Goal: Task Accomplishment & Management: Manage account settings

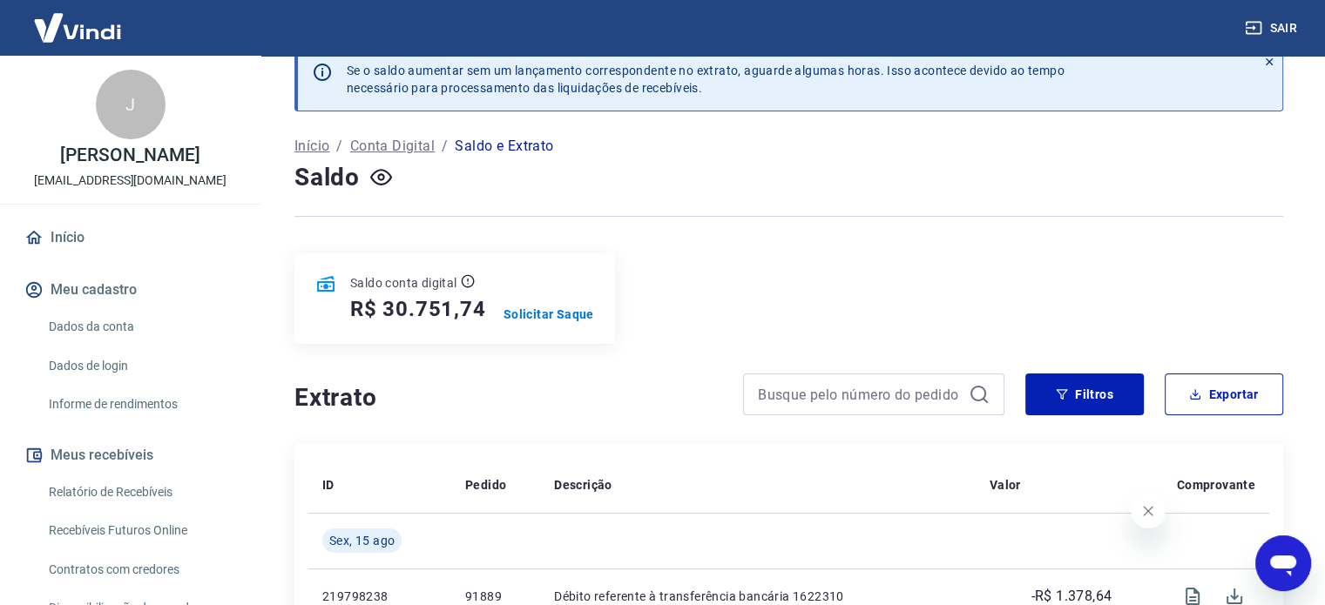
scroll to position [87, 0]
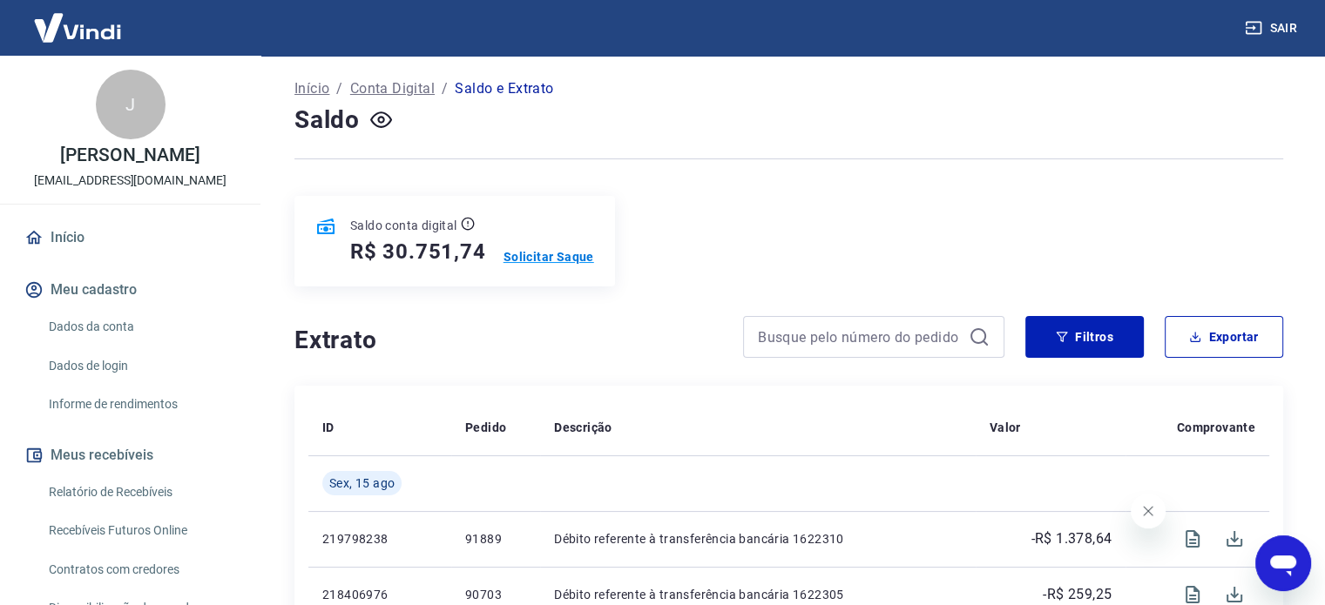
click at [550, 260] on p "Solicitar Saque" at bounding box center [548, 256] width 91 height 17
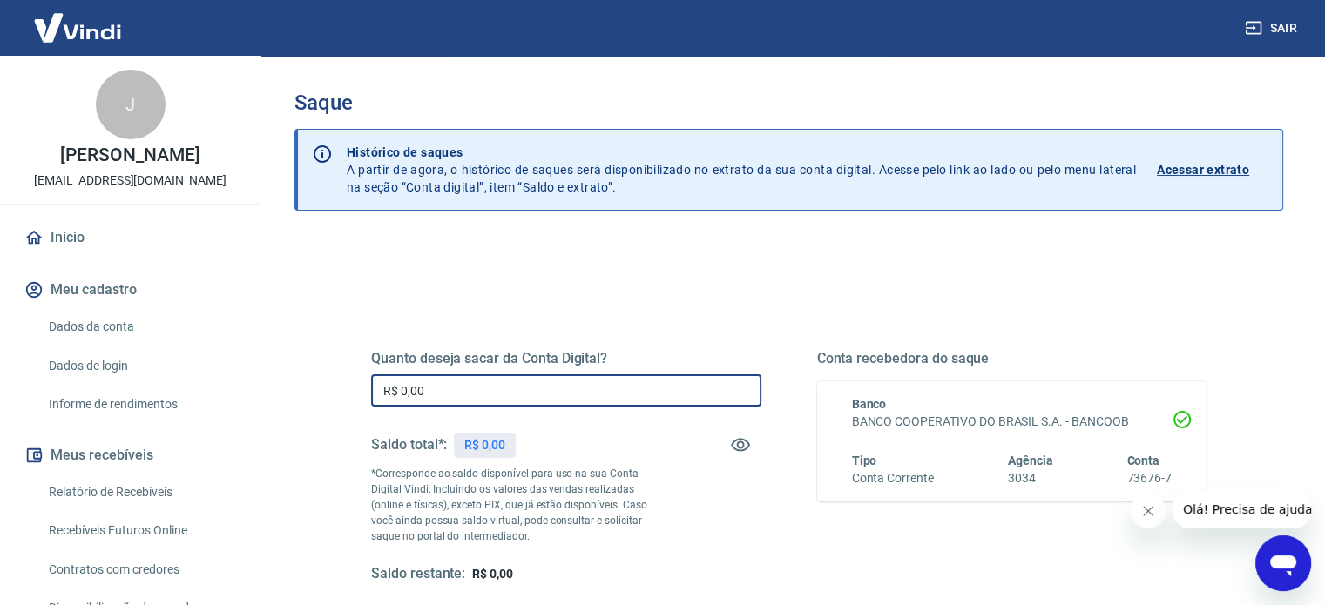
click at [672, 395] on input "R$ 0,00" at bounding box center [566, 390] width 390 height 32
click at [589, 401] on input "R$ 0,00" at bounding box center [566, 390] width 390 height 32
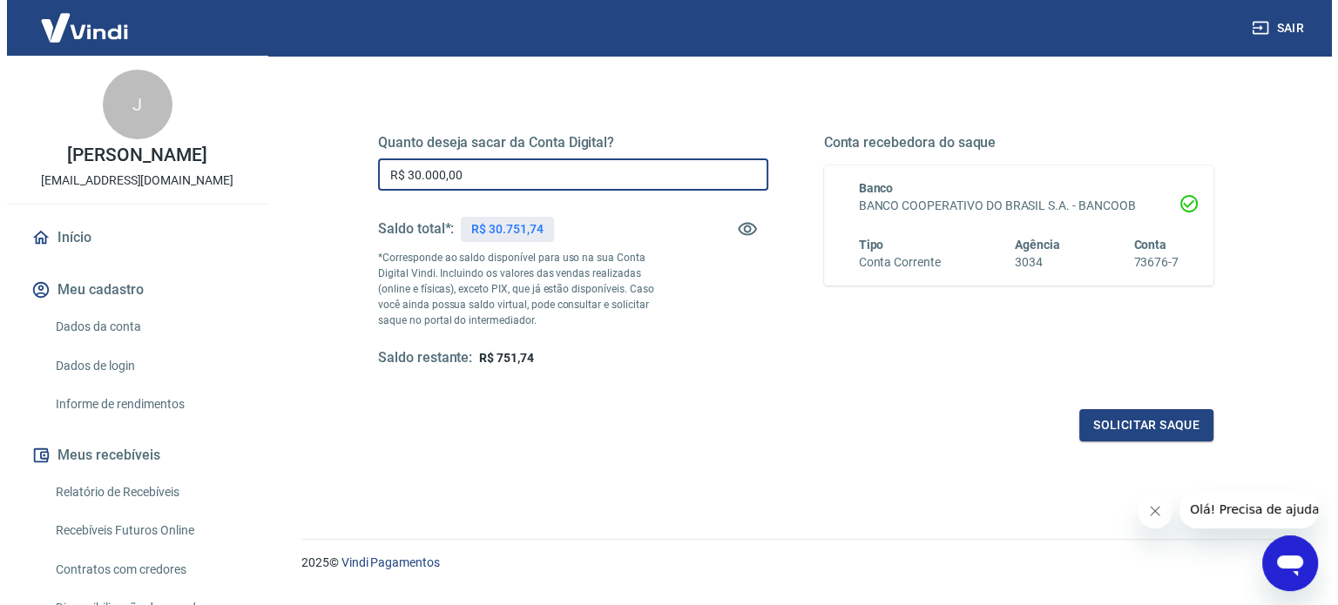
scroll to position [254, 0]
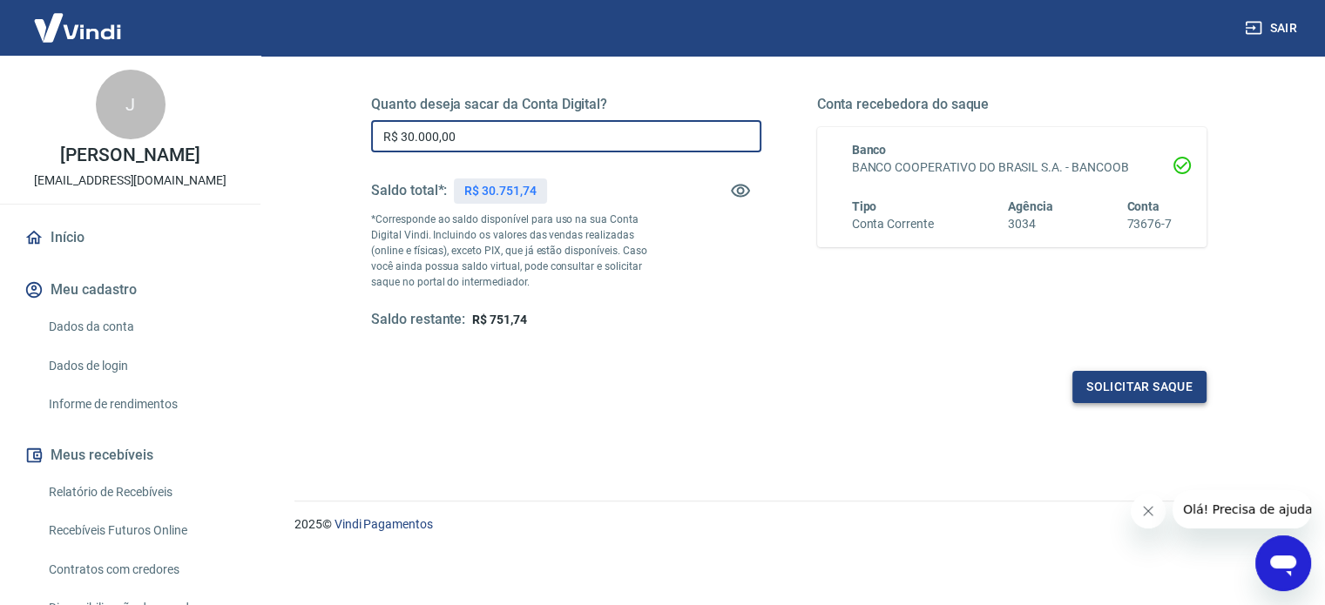
type input "R$ 30.000,00"
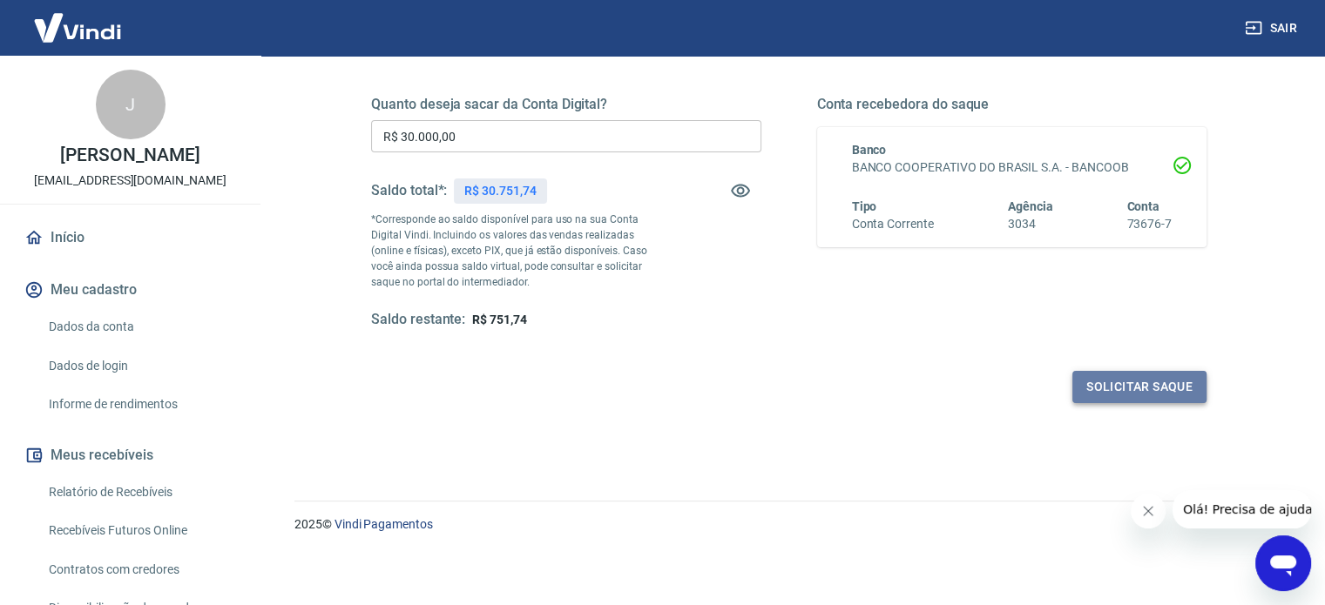
click at [1126, 393] on button "Solicitar saque" at bounding box center [1139, 387] width 134 height 32
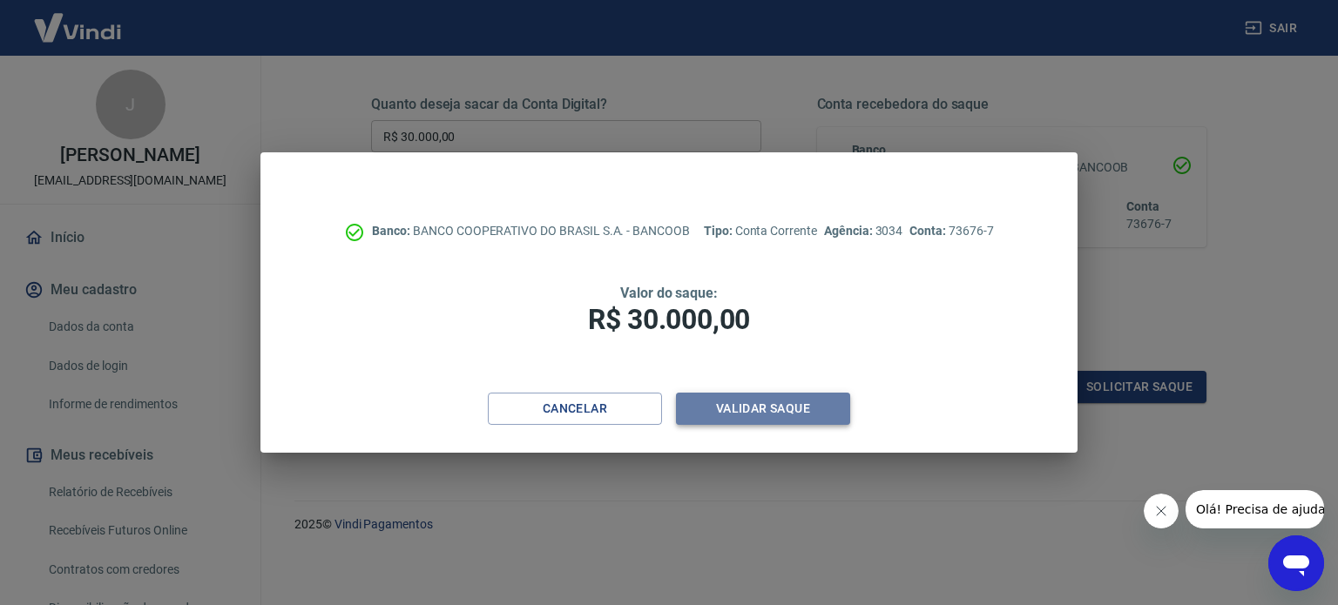
click at [742, 405] on button "Validar saque" at bounding box center [763, 409] width 174 height 32
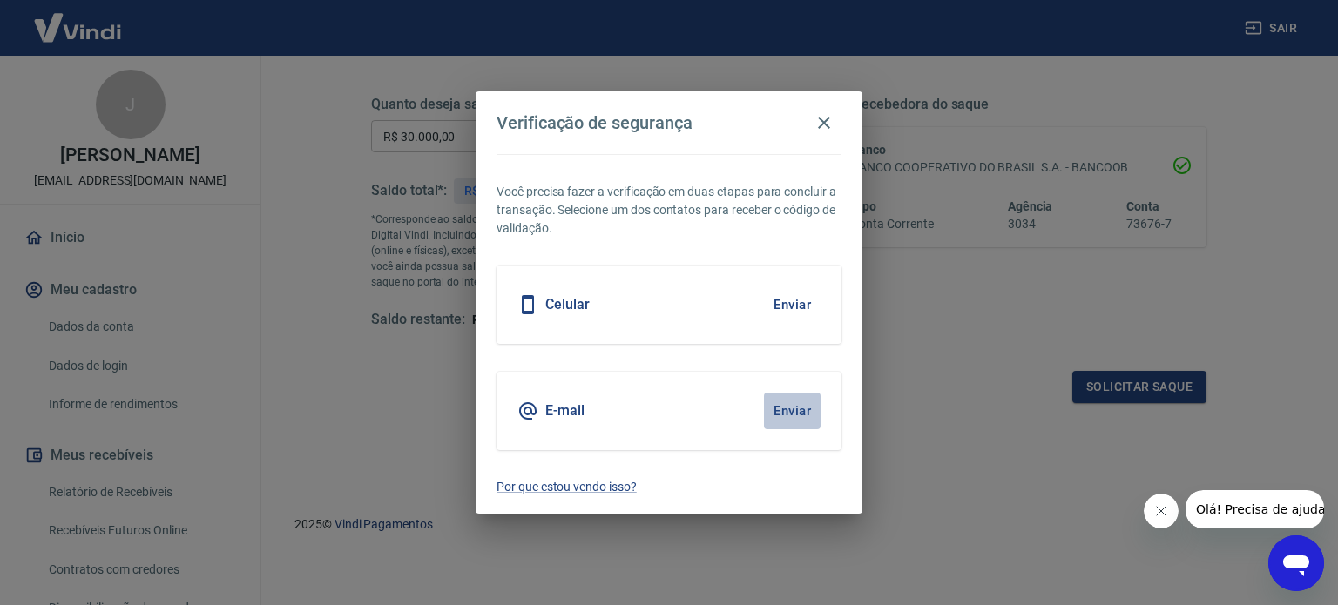
click at [792, 415] on button "Enviar" at bounding box center [792, 411] width 57 height 37
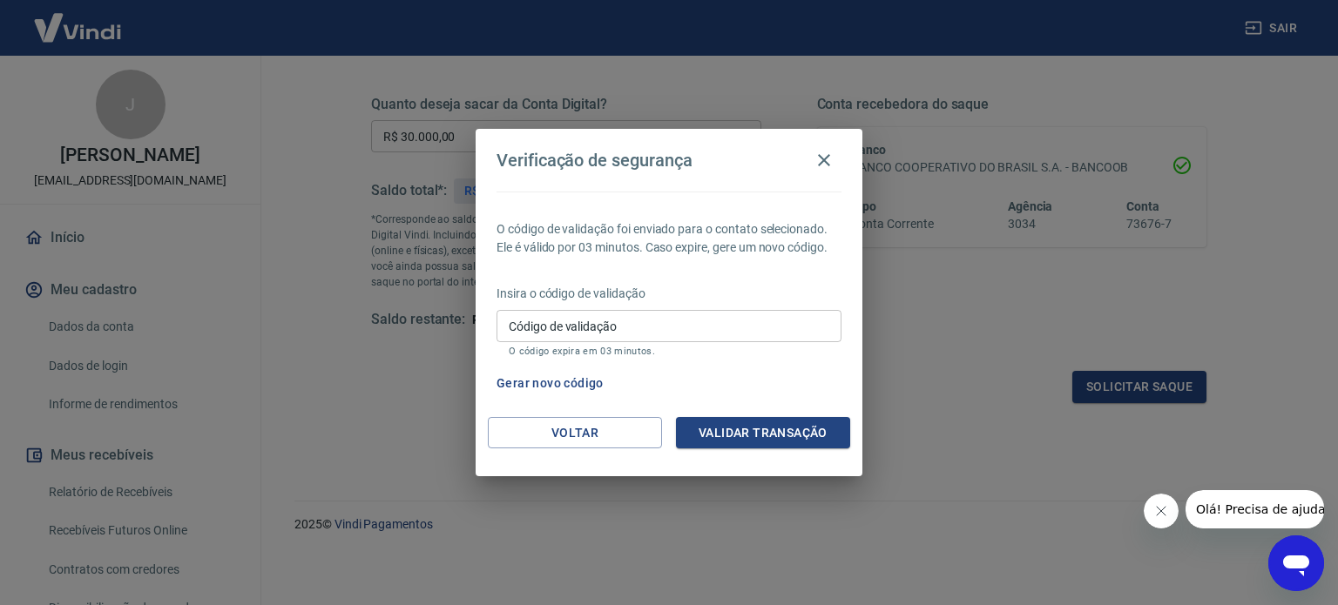
click at [638, 331] on input "Código de validação" at bounding box center [668, 326] width 345 height 32
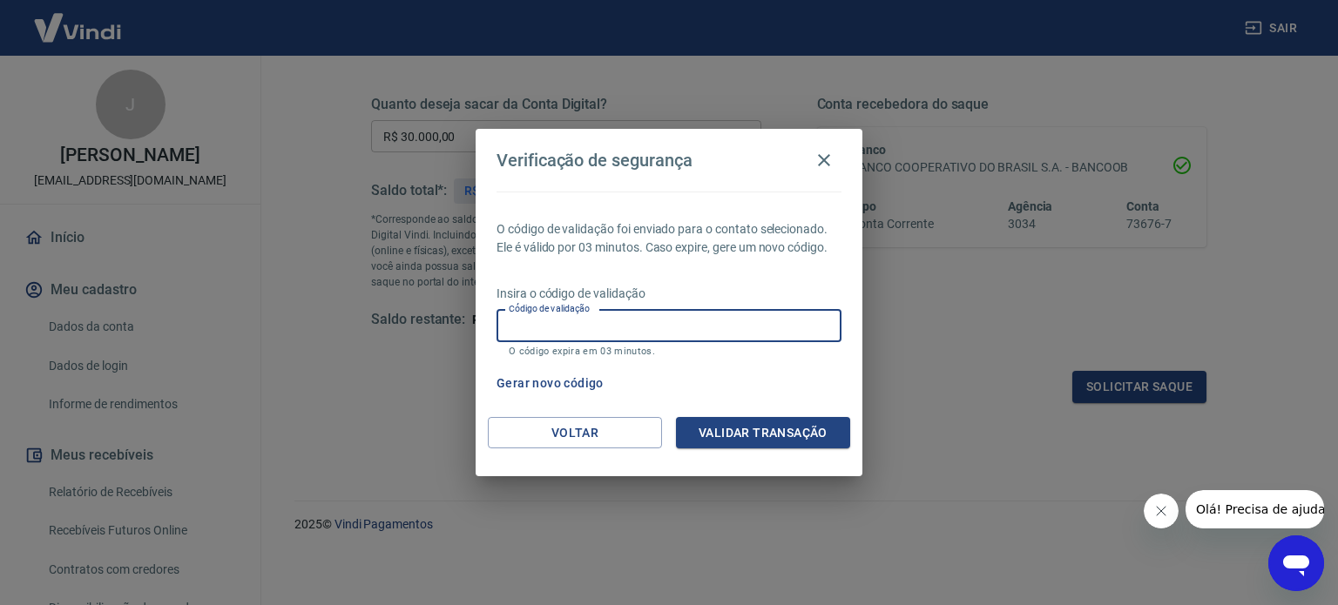
paste input "530828"
type input "530828"
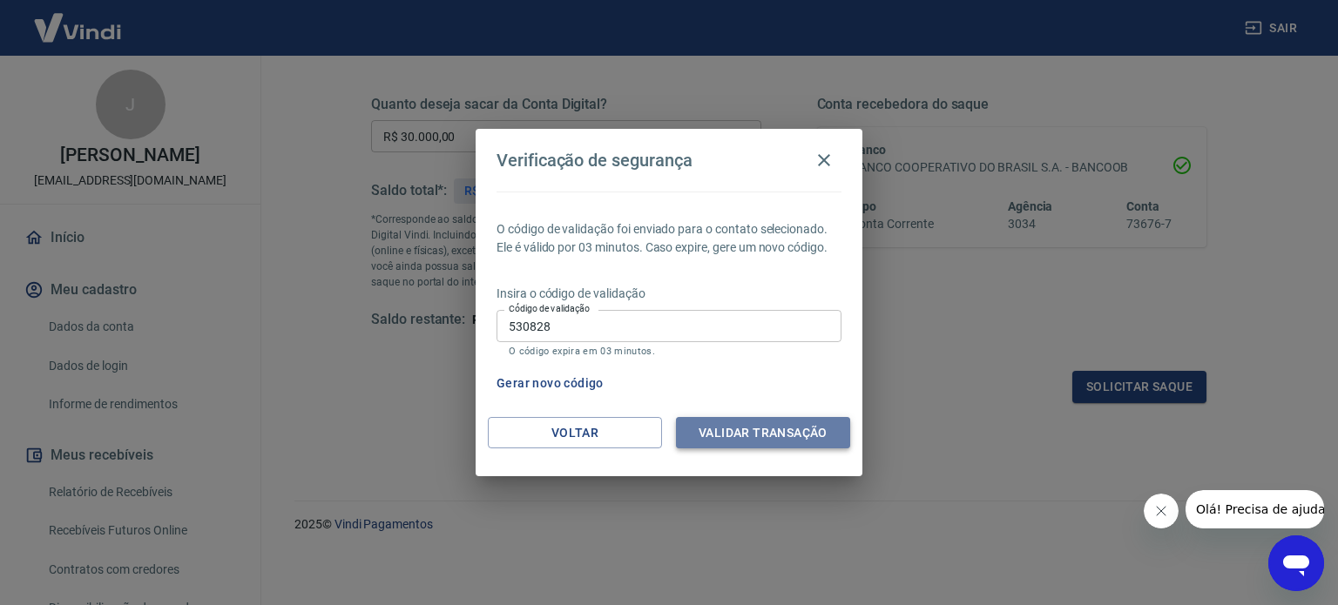
click at [793, 434] on button "Validar transação" at bounding box center [763, 433] width 174 height 32
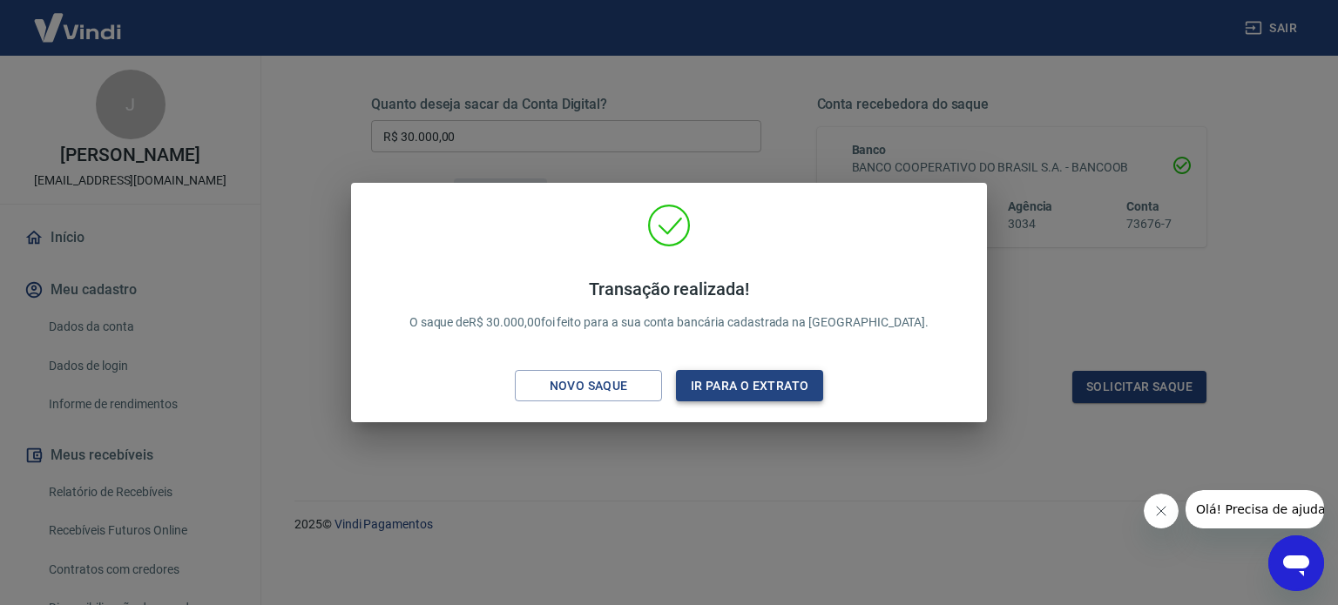
click at [739, 388] on button "Ir para o extrato" at bounding box center [749, 386] width 147 height 32
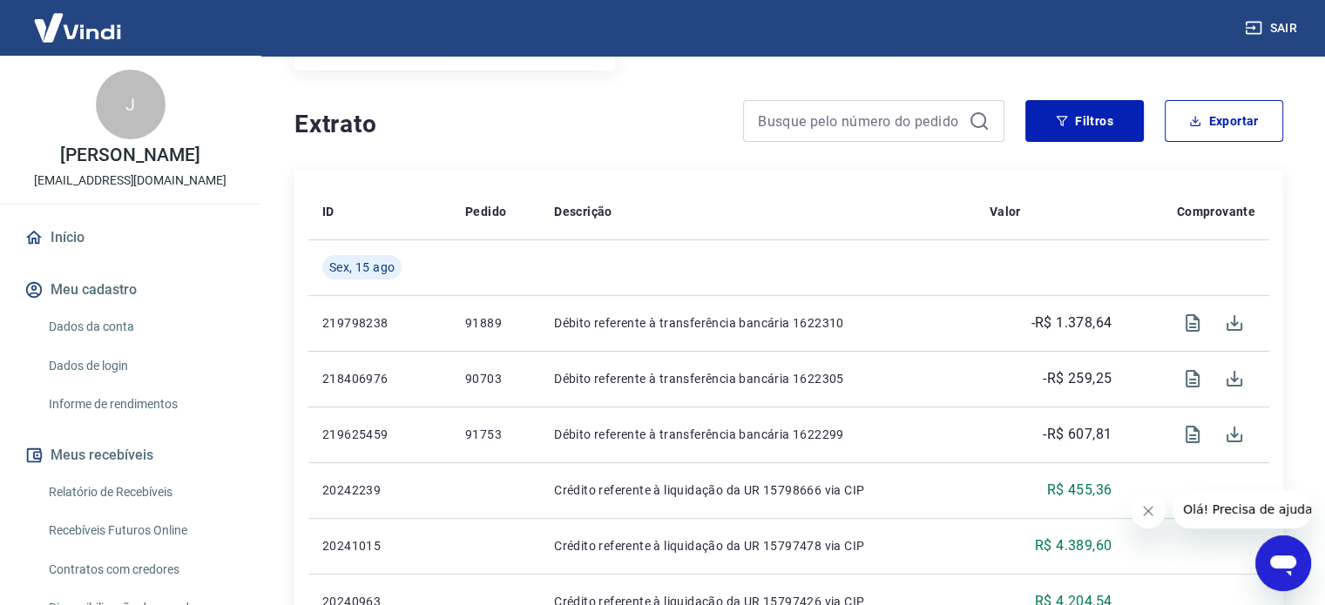
scroll to position [348, 0]
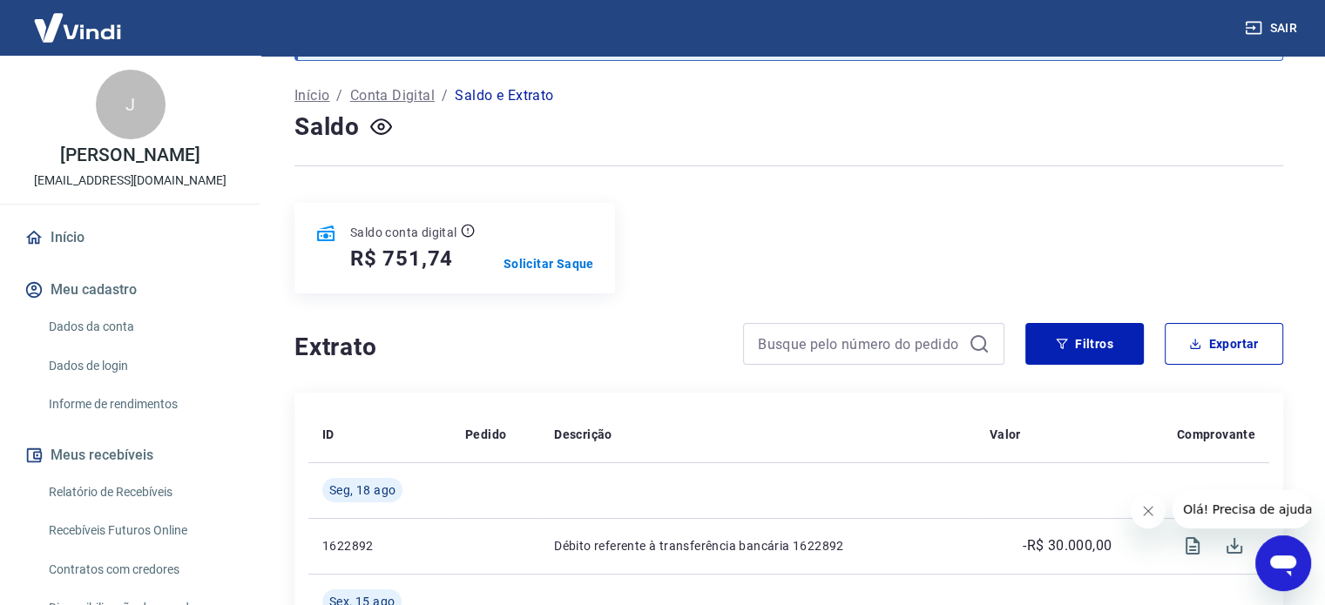
scroll to position [174, 0]
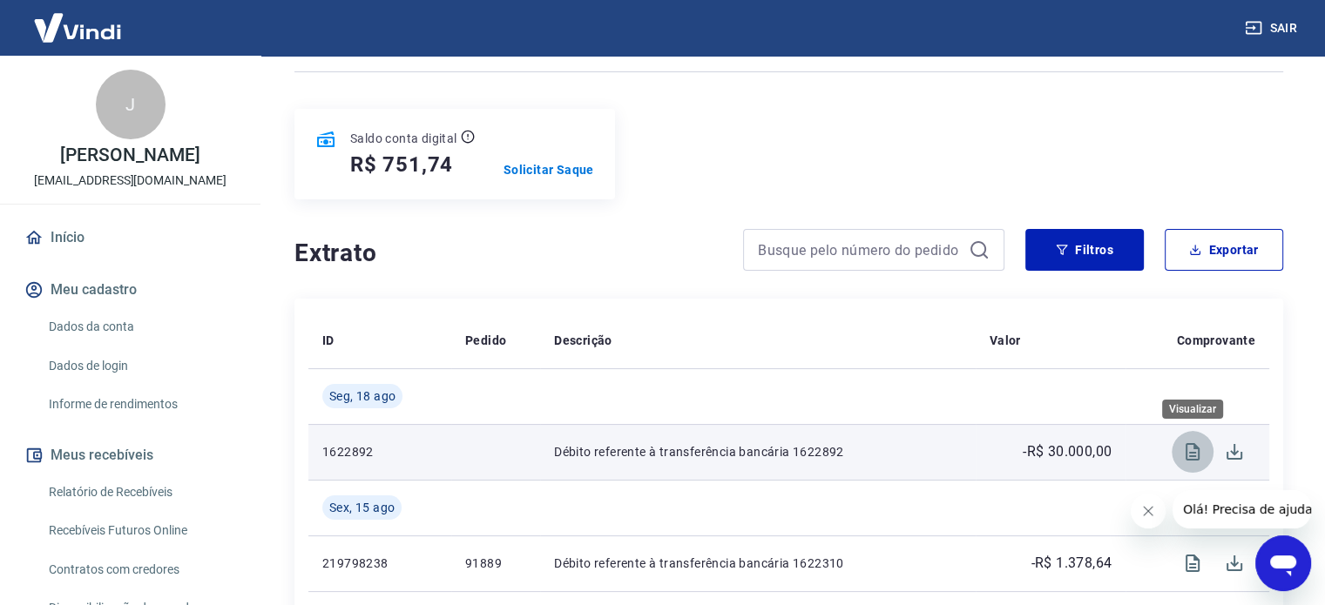
click at [1190, 452] on icon "Visualizar" at bounding box center [1192, 452] width 21 height 21
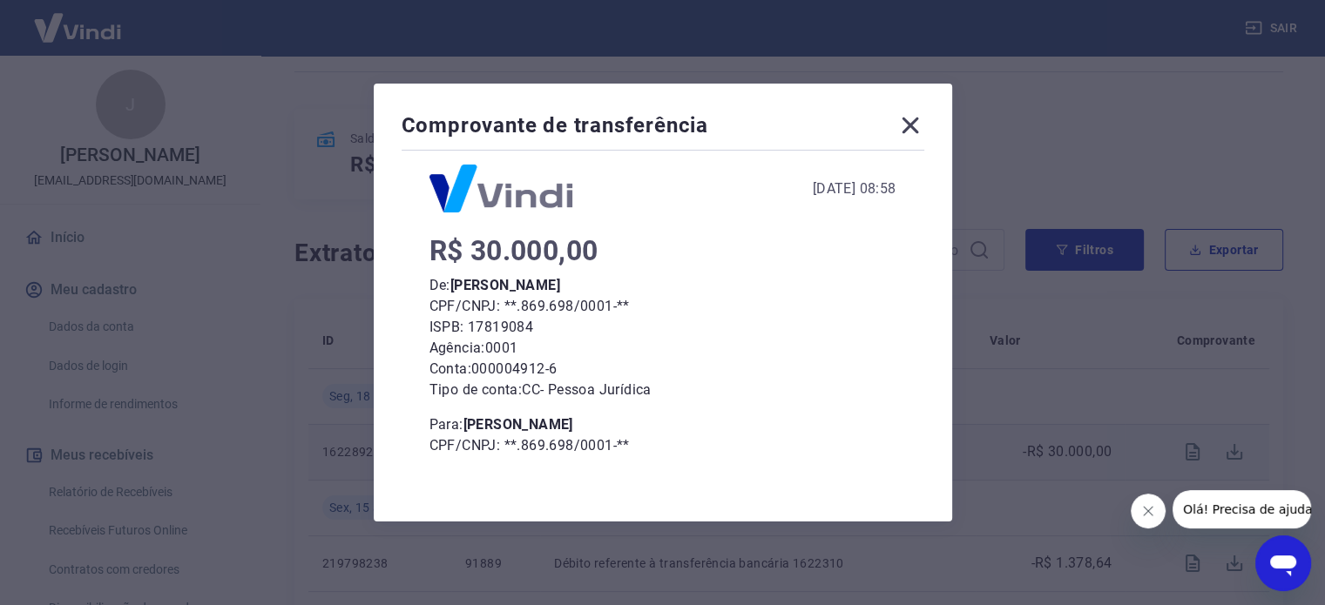
scroll to position [56, 0]
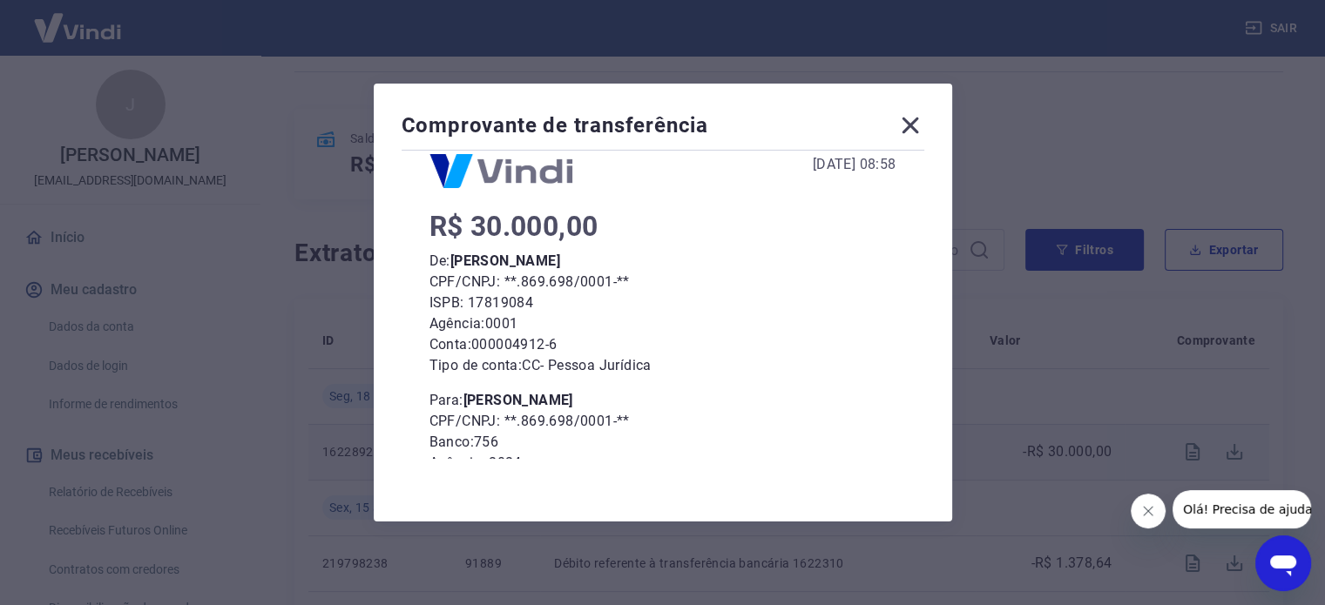
click at [898, 125] on div "Comprovante de transferência" at bounding box center [662, 128] width 523 height 35
click at [915, 125] on icon at bounding box center [909, 126] width 17 height 17
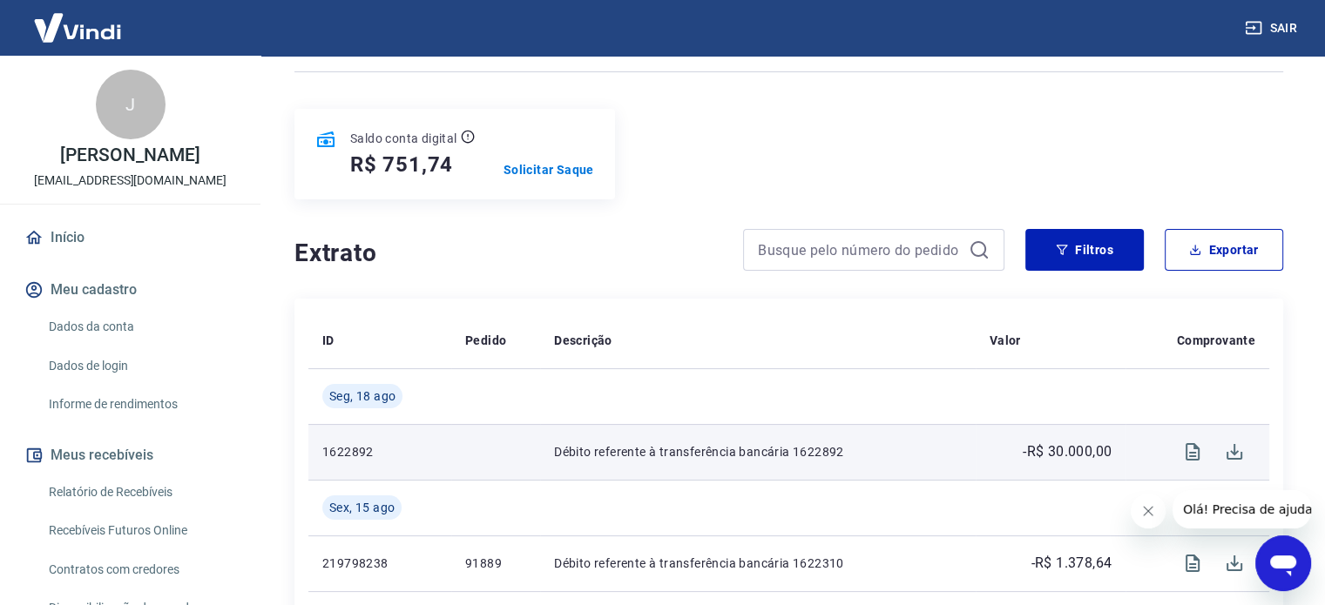
click at [97, 40] on img at bounding box center [77, 27] width 113 height 53
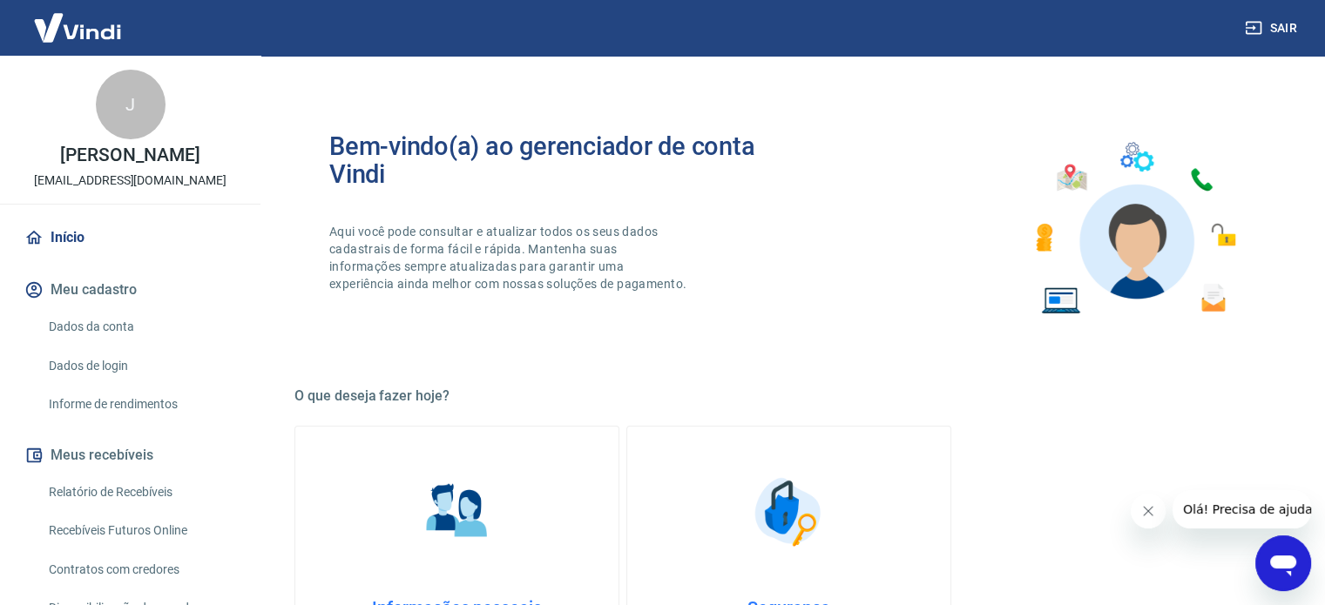
click at [39, 240] on icon at bounding box center [33, 237] width 19 height 19
